Goal: Navigation & Orientation: Find specific page/section

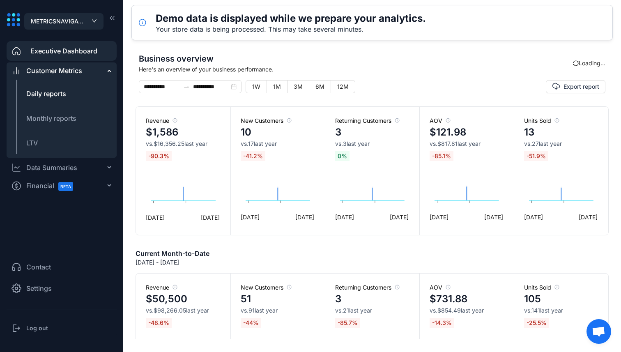
click at [67, 94] on li "Daily reports" at bounding box center [62, 94] width 110 height 20
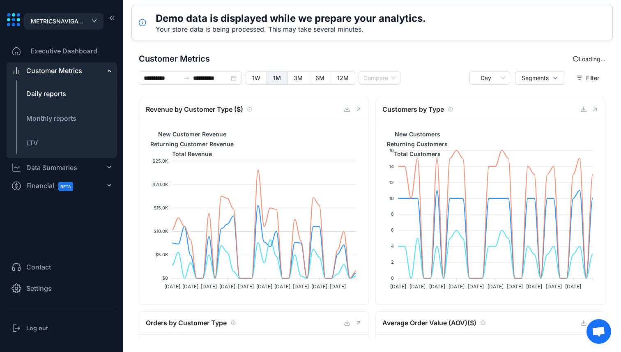
click at [82, 51] on span "Executive Dashboard" at bounding box center [63, 51] width 67 height 10
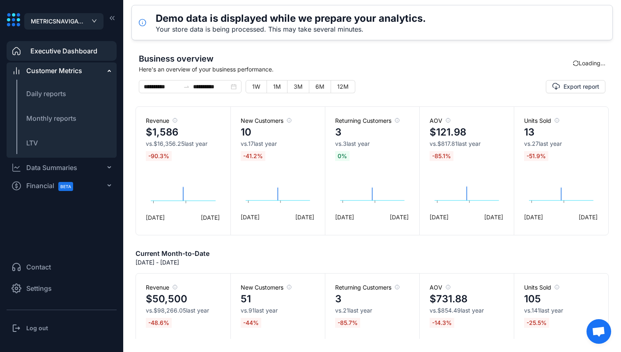
click at [579, 70] on div "Business overview Here's an overview of your business performance. Loading..." at bounding box center [371, 66] width 473 height 27
click at [580, 66] on div "Loading..." at bounding box center [589, 63] width 32 height 9
click at [572, 64] on icon "sync" at bounding box center [575, 63] width 7 height 7
click at [55, 279] on li "Settings" at bounding box center [62, 288] width 110 height 20
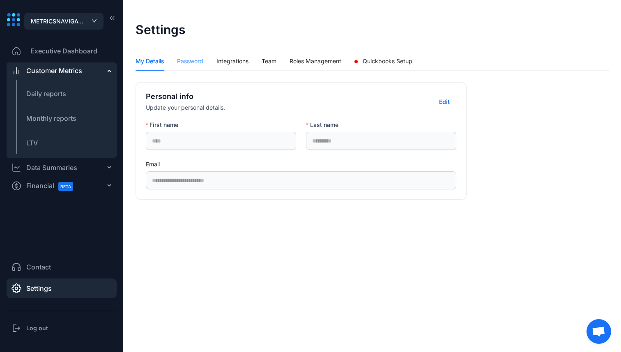
click at [189, 55] on div "Password" at bounding box center [190, 61] width 26 height 19
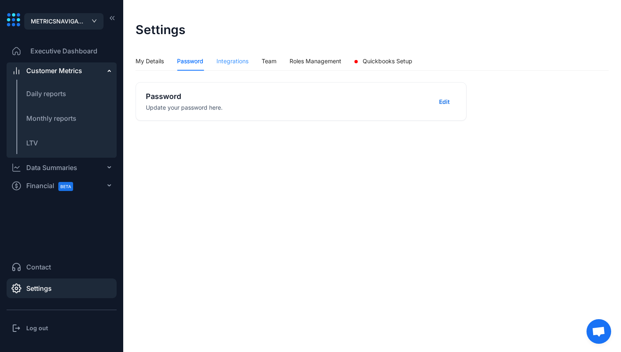
click at [241, 55] on div "Integrations" at bounding box center [232, 61] width 32 height 19
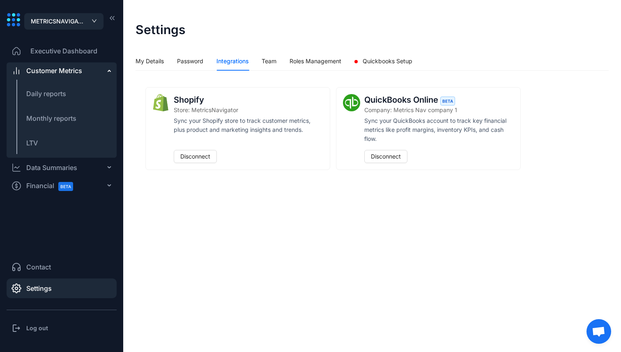
click at [59, 55] on span "Executive Dashboard" at bounding box center [63, 51] width 67 height 10
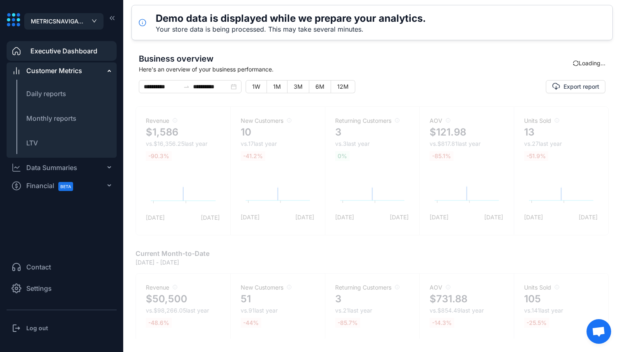
click at [59, 55] on span "Executive Dashboard" at bounding box center [63, 51] width 67 height 10
